Goal: Information Seeking & Learning: Learn about a topic

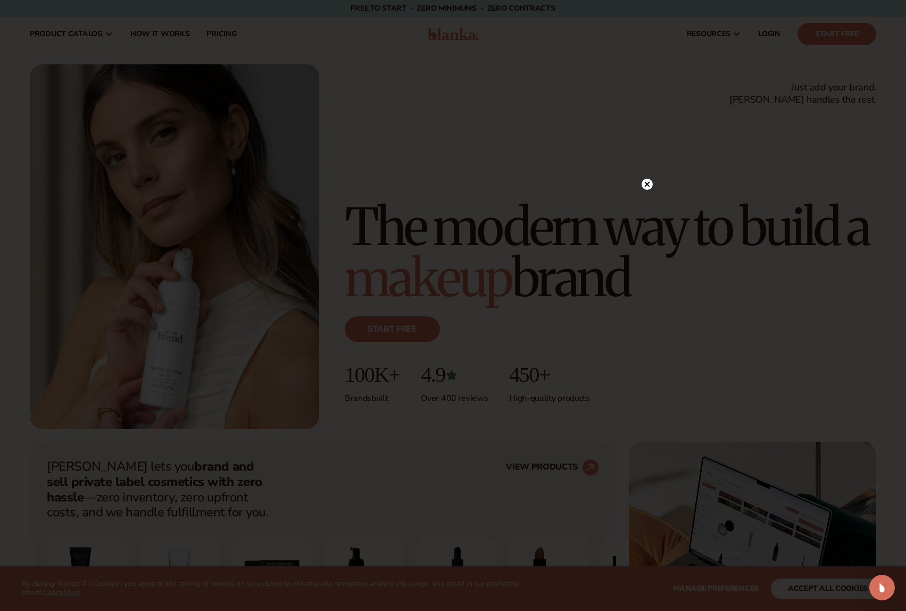
click at [649, 186] on circle at bounding box center [647, 184] width 11 height 11
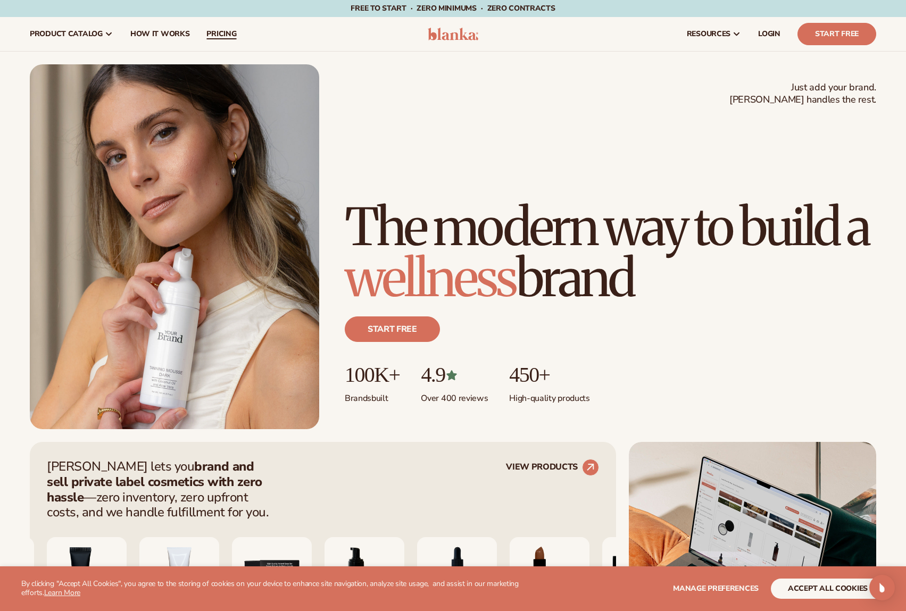
click at [216, 35] on span "pricing" at bounding box center [221, 34] width 30 height 9
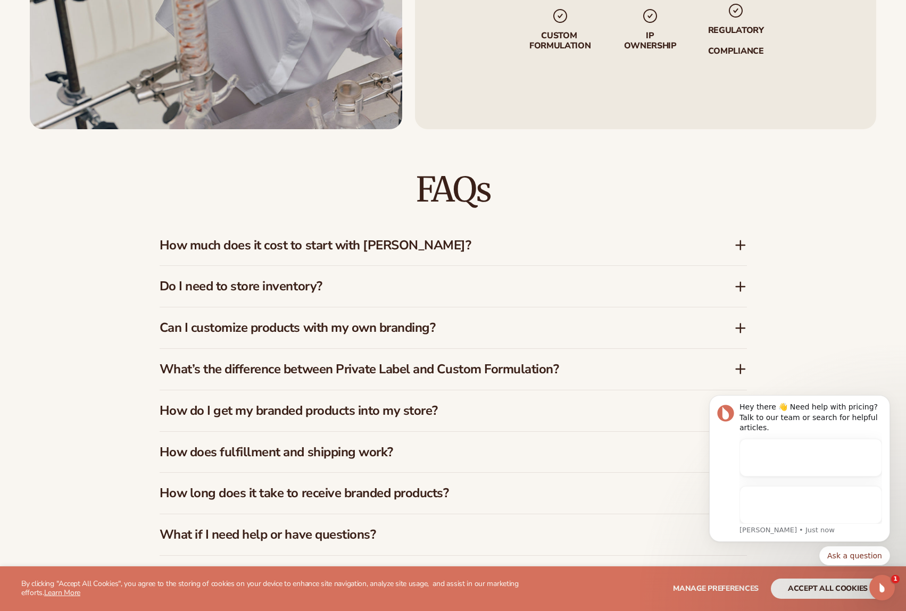
scroll to position [952, 0]
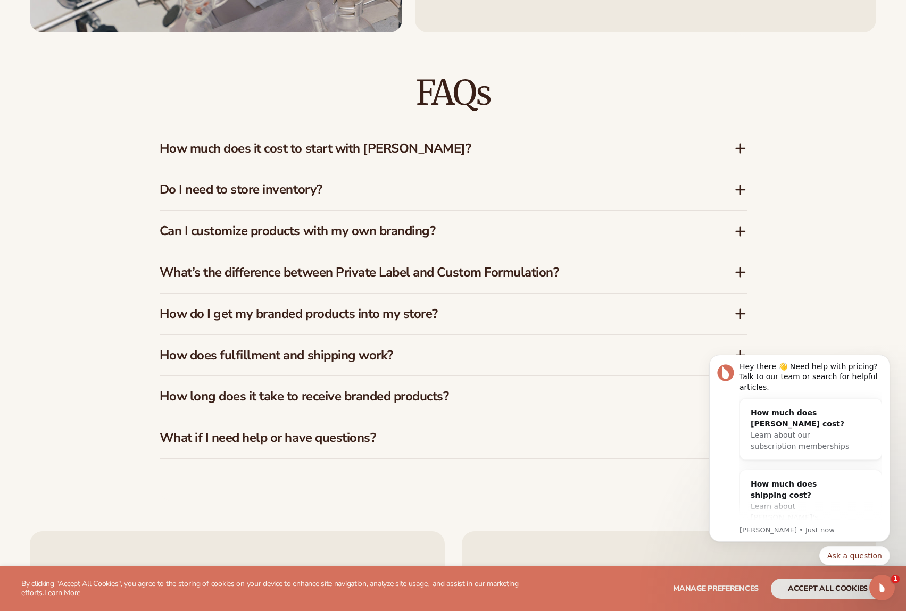
click at [362, 148] on h3 "How much does it cost to start with Blanka?" at bounding box center [431, 148] width 543 height 15
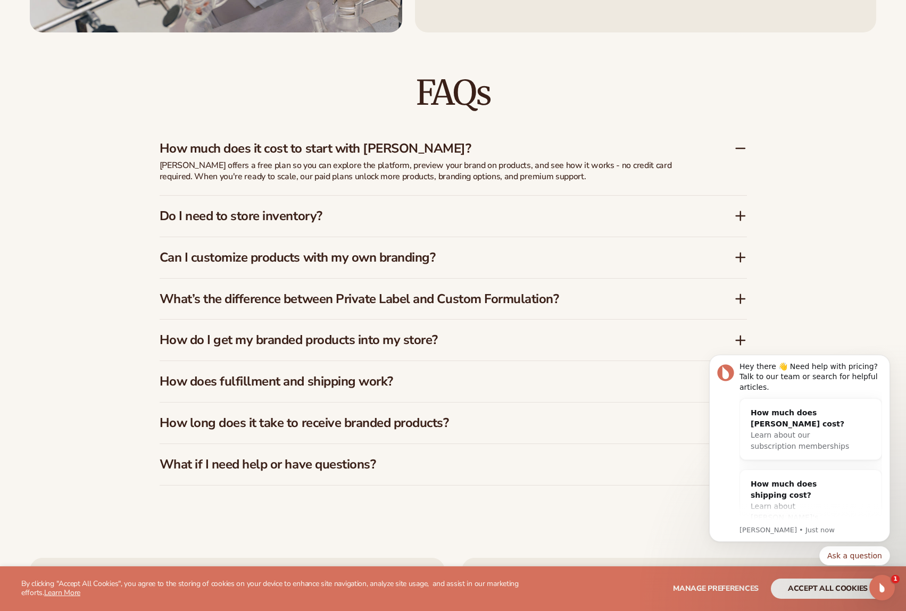
scroll to position [1583, 0]
click at [290, 217] on h3 "Do I need to store inventory?" at bounding box center [431, 216] width 543 height 15
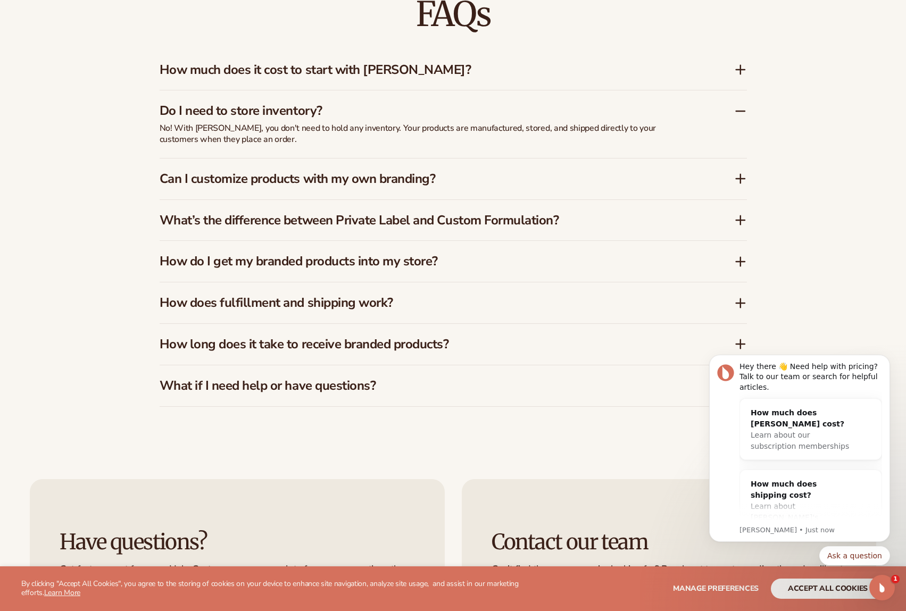
scroll to position [1800, 0]
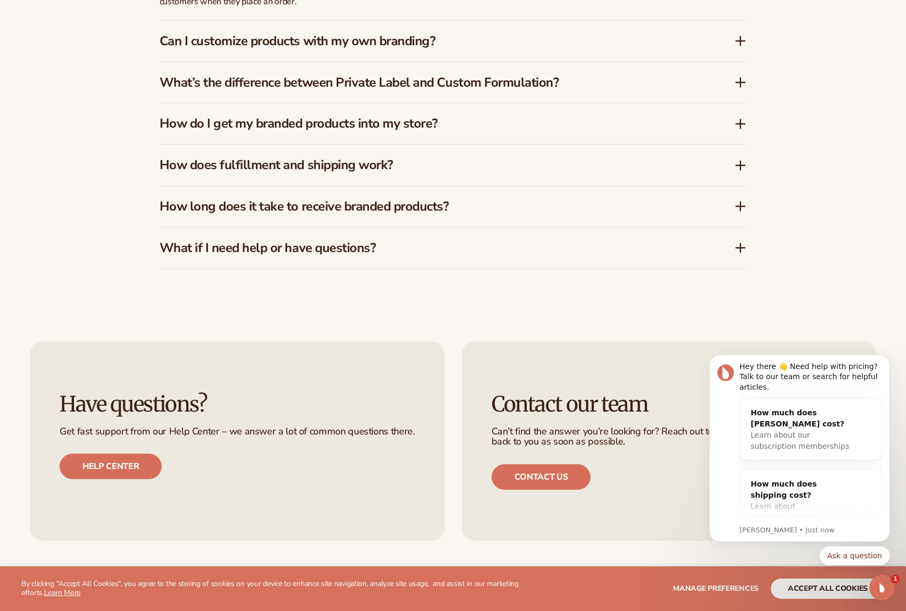
click at [365, 35] on h3 "Can I customize products with my own branding?" at bounding box center [431, 41] width 543 height 15
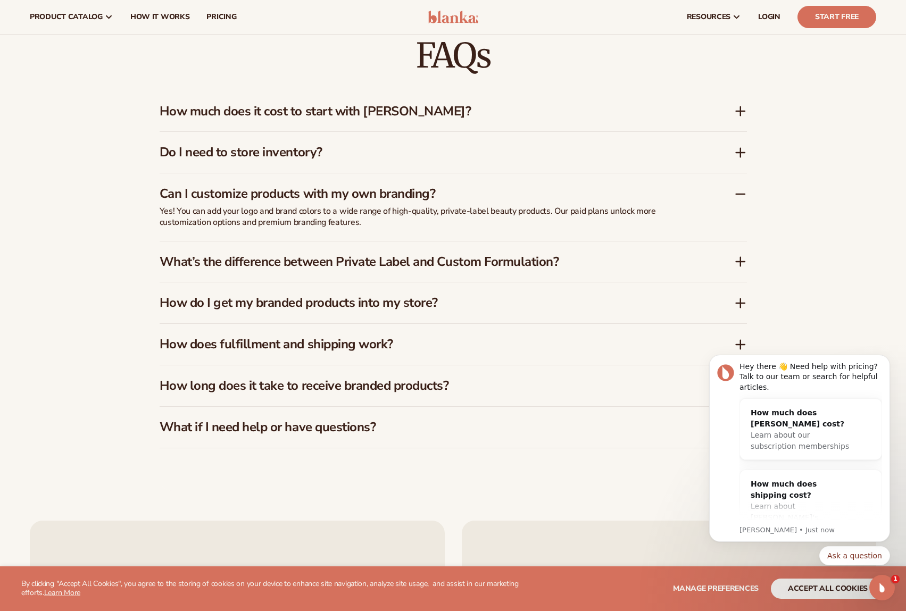
scroll to position [1618, 0]
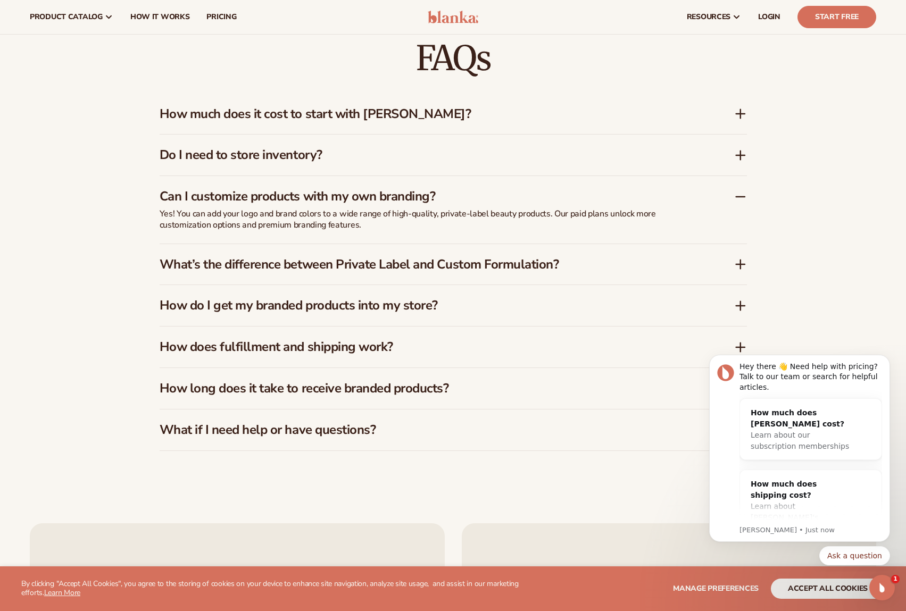
click at [364, 264] on h3 "What’s the difference between Private Label and Custom Formulation?" at bounding box center [431, 264] width 543 height 15
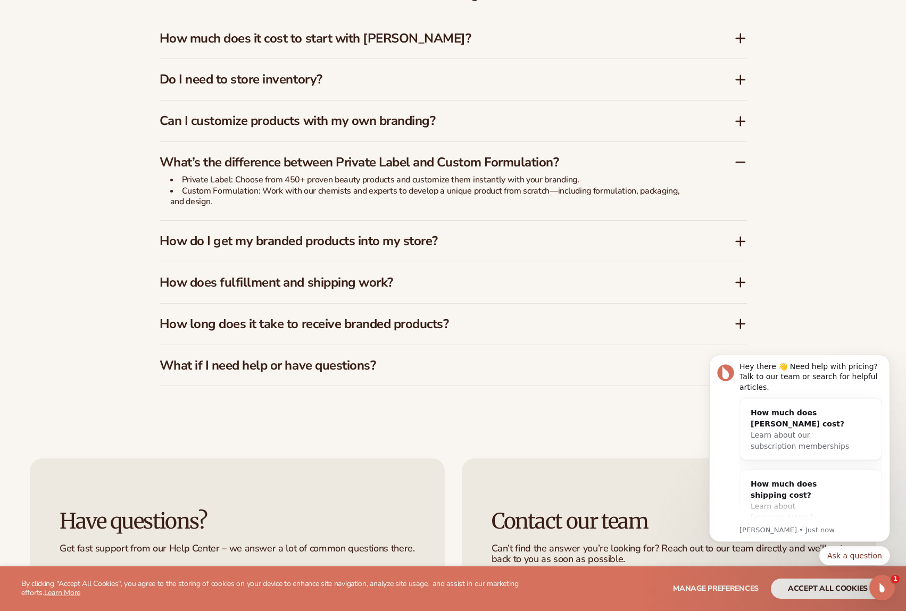
scroll to position [1709, 0]
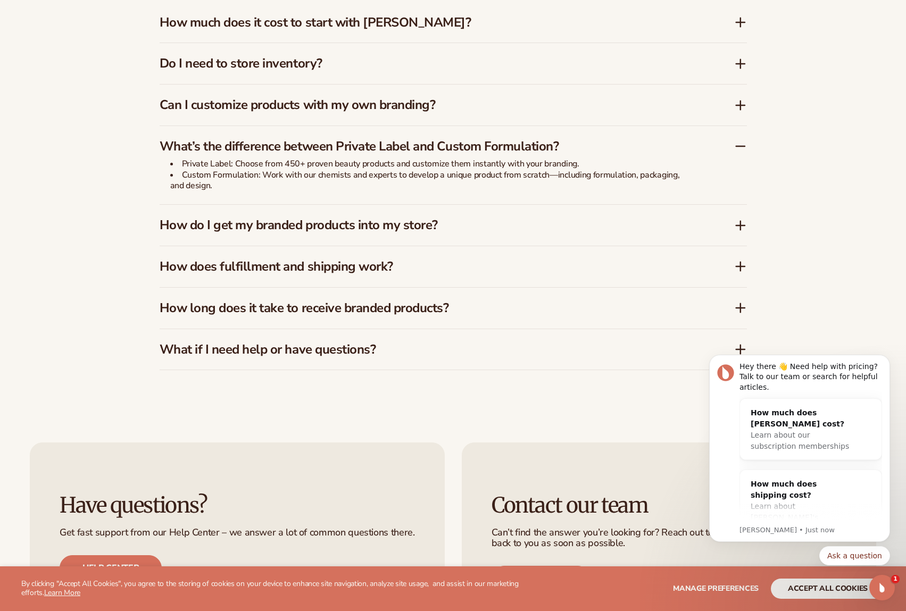
click at [264, 239] on div "How do I get my branded products into my store?" at bounding box center [453, 225] width 587 height 41
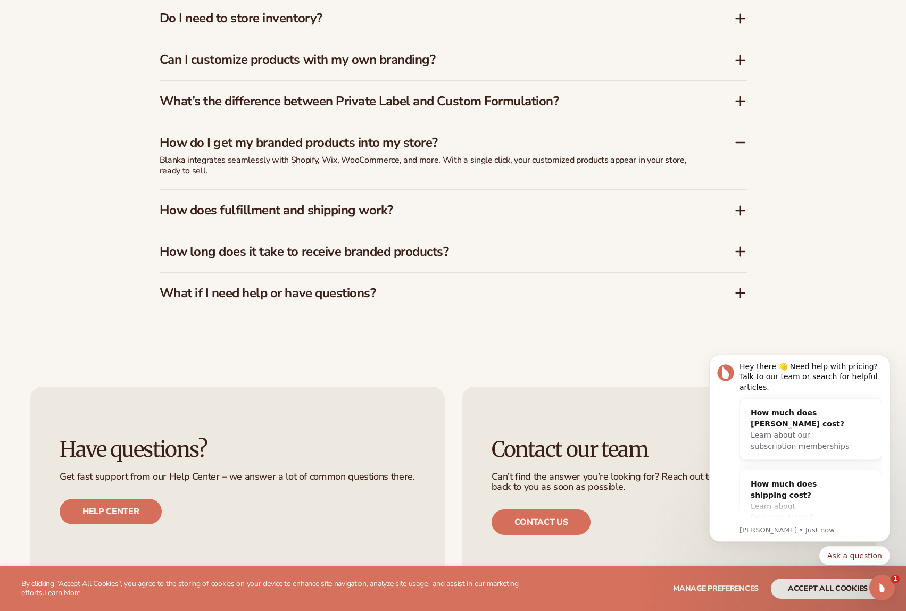
scroll to position [1773, 0]
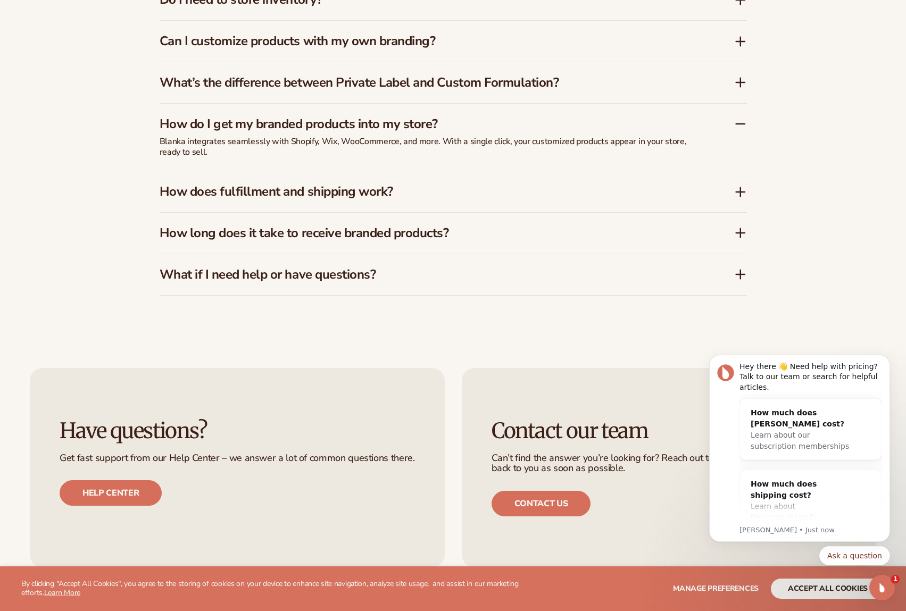
click at [281, 191] on h3 "How does fulfillment and shipping work?" at bounding box center [431, 191] width 543 height 15
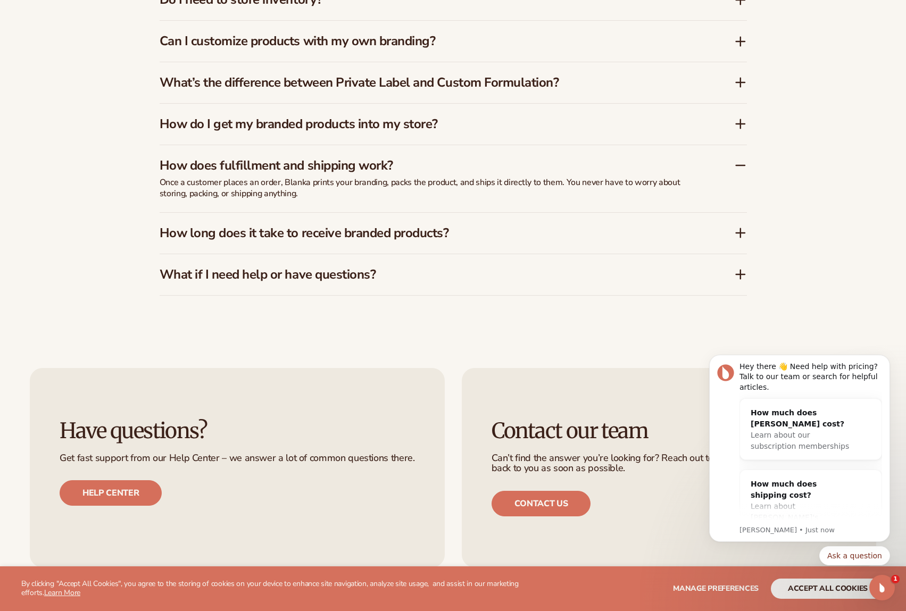
click at [329, 231] on h3 "How long does it take to receive branded products?" at bounding box center [431, 233] width 543 height 15
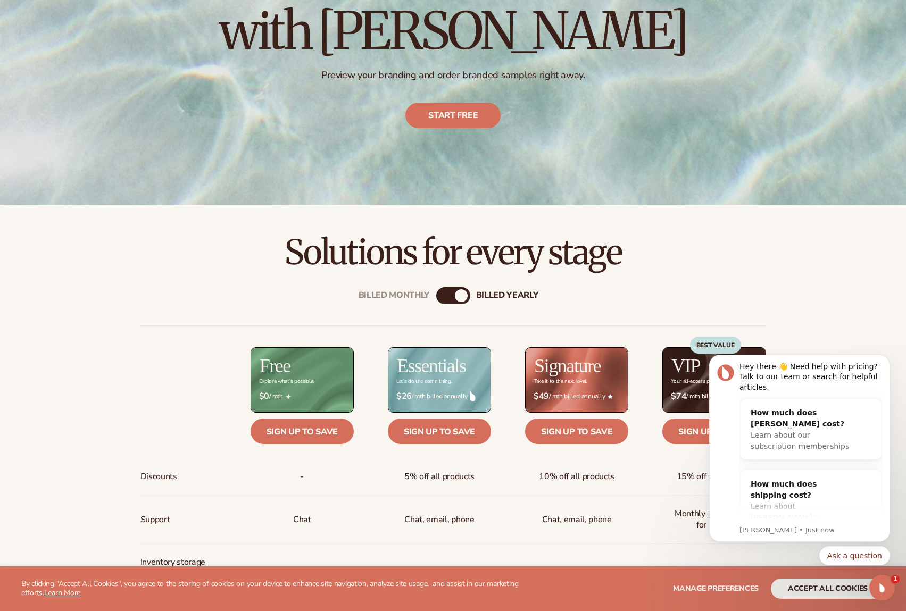
scroll to position [489, 0]
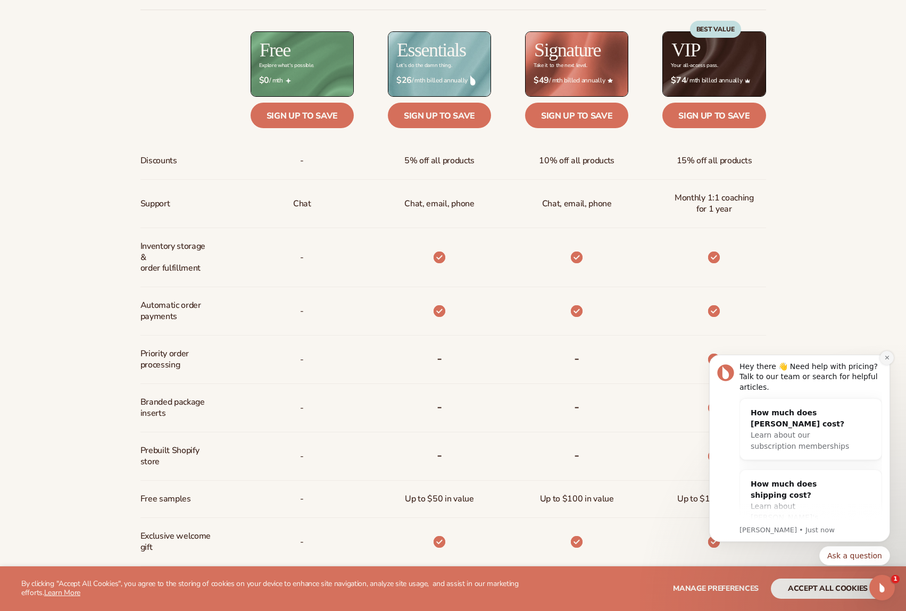
click at [887, 359] on icon "Dismiss notification" at bounding box center [887, 358] width 6 height 6
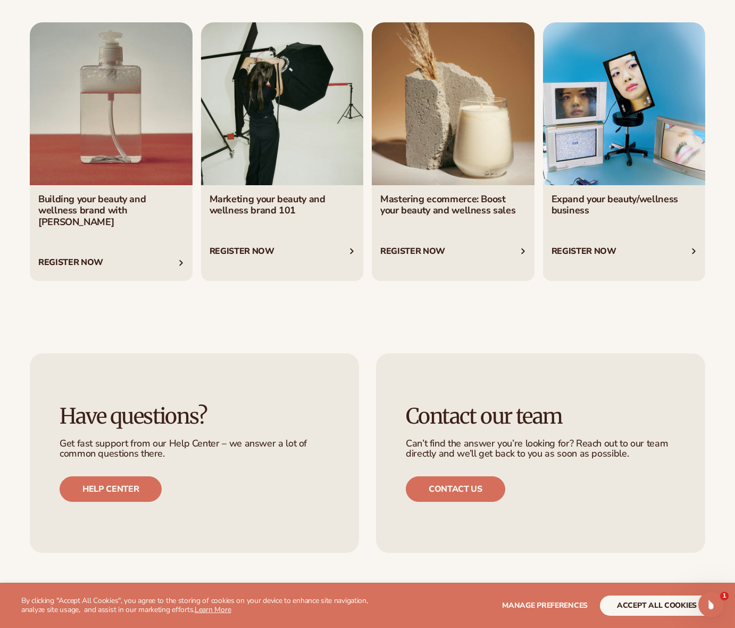
scroll to position [4014, 0]
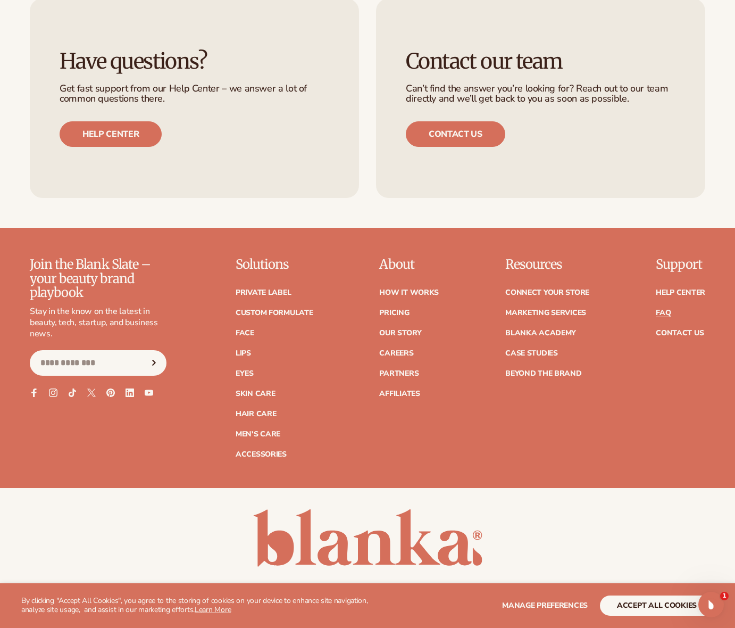
click at [665, 309] on link "FAQ" at bounding box center [663, 312] width 15 height 7
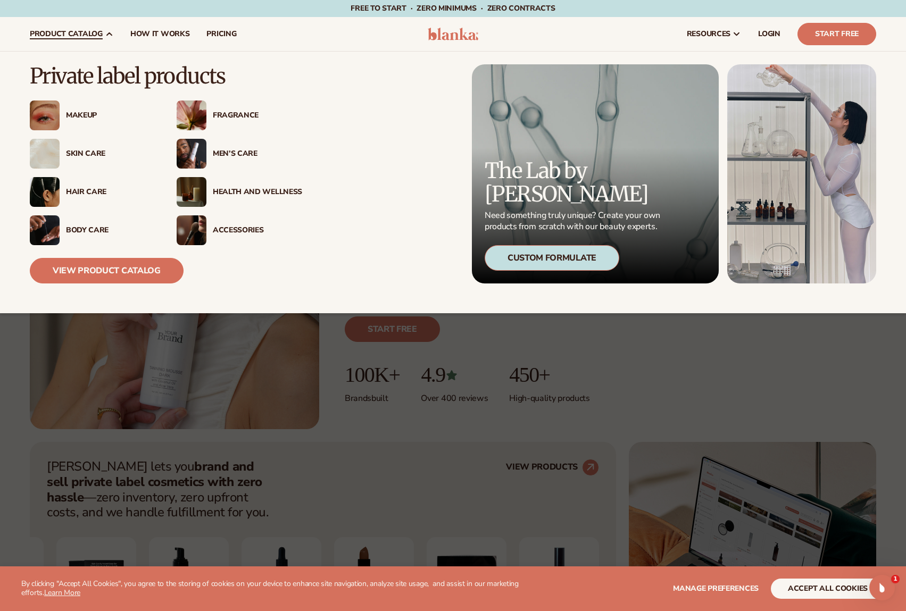
click at [47, 146] on img at bounding box center [45, 154] width 30 height 30
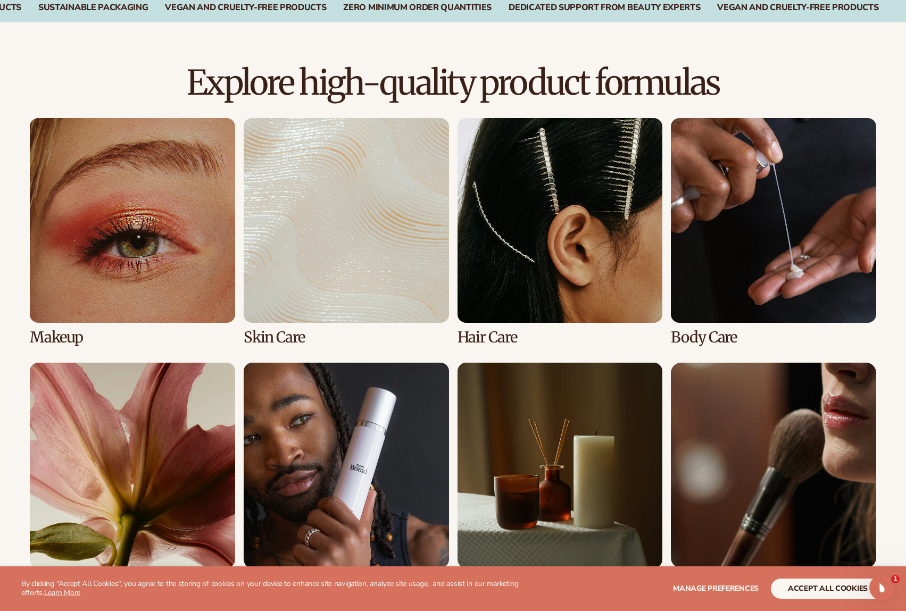
scroll to position [695, 0]
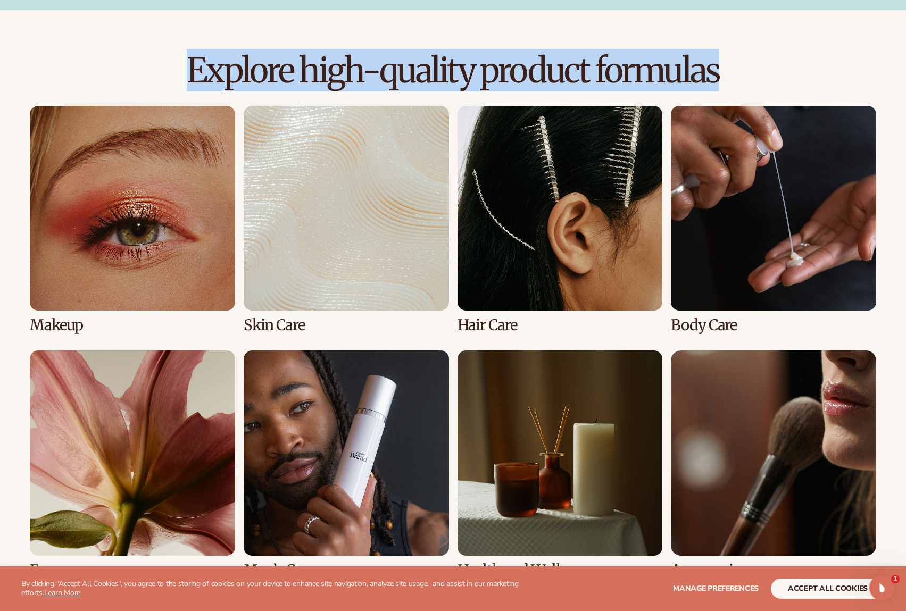
drag, startPoint x: 717, startPoint y: 75, endPoint x: 128, endPoint y: 59, distance: 588.5
click at [128, 59] on h2 "Explore high-quality product formulas" at bounding box center [453, 71] width 846 height 36
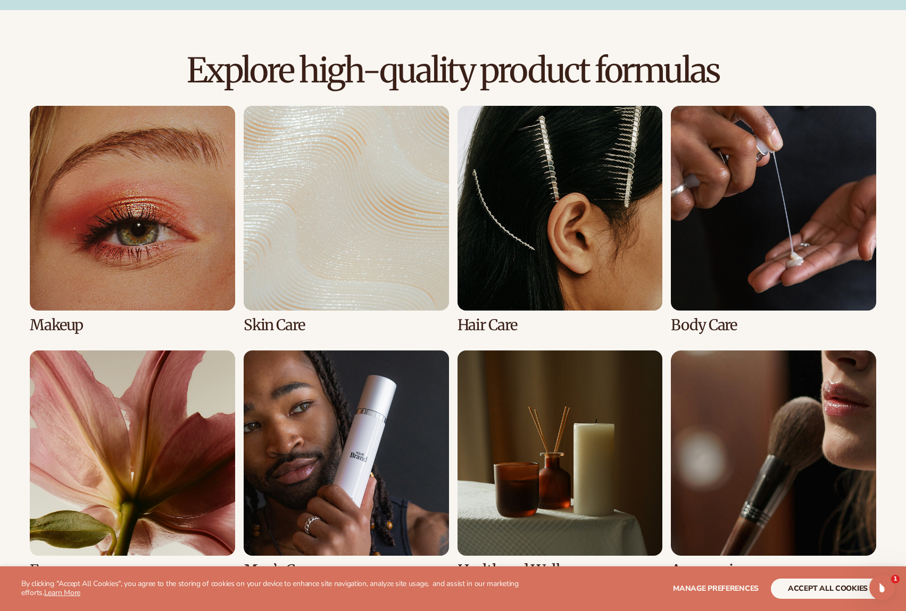
click at [243, 35] on div "Explore high-quality product formulas view full catalog Makeup Skin Care" at bounding box center [453, 343] width 906 height 666
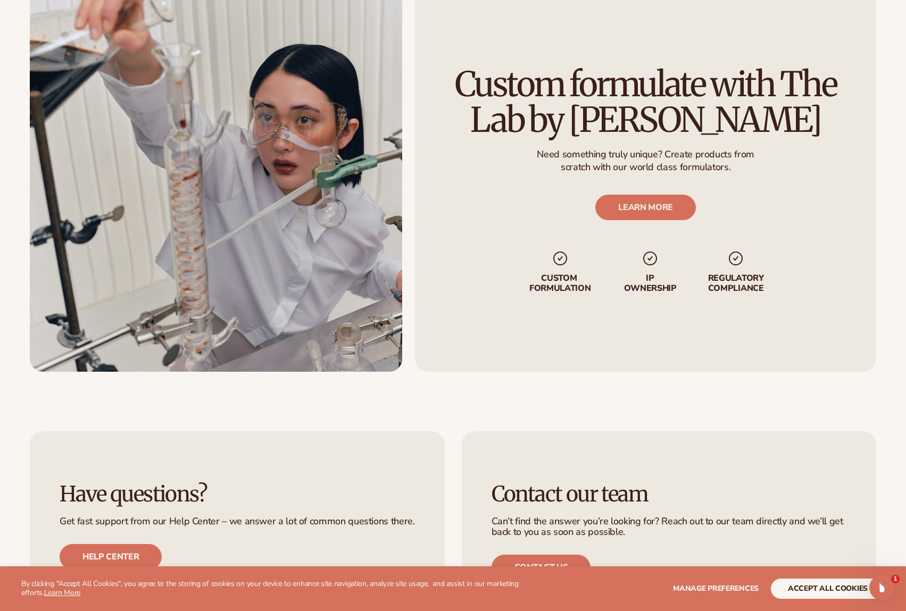
scroll to position [1784, 0]
